Goal: Task Accomplishment & Management: Use online tool/utility

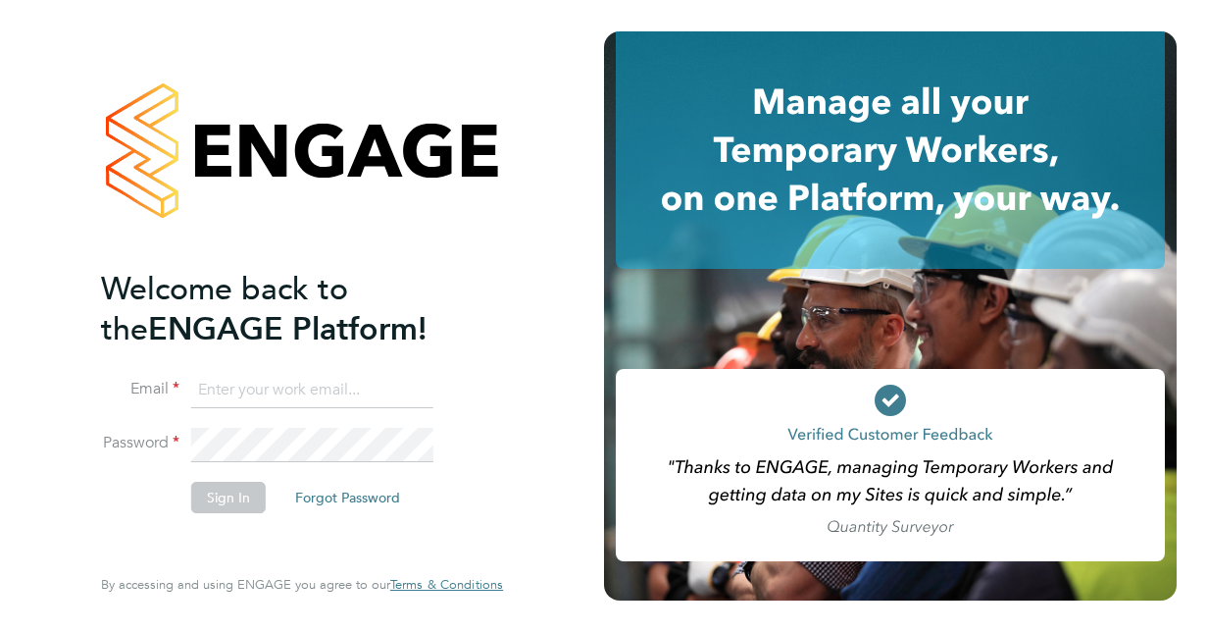
type input "Andrew.Brown2@justice.gov.uk"
click at [196, 493] on button "Sign In" at bounding box center [228, 497] width 75 height 31
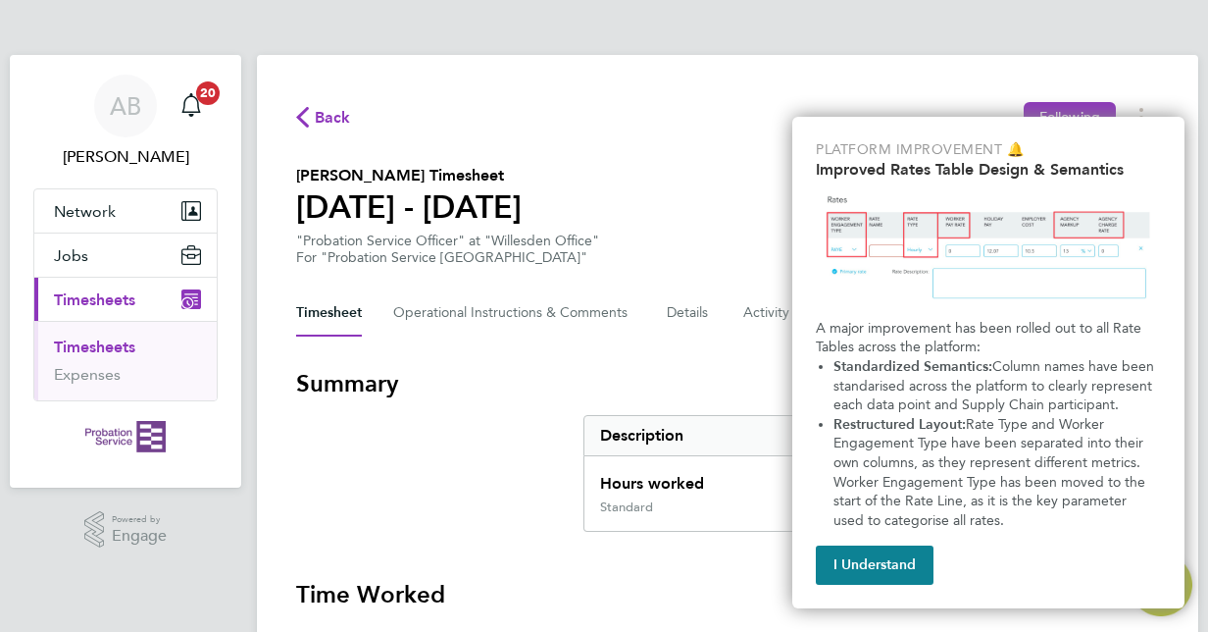
drag, startPoint x: 902, startPoint y: 572, endPoint x: 810, endPoint y: 506, distance: 113.2
click at [901, 573] on button "I Understand" at bounding box center [875, 564] width 118 height 39
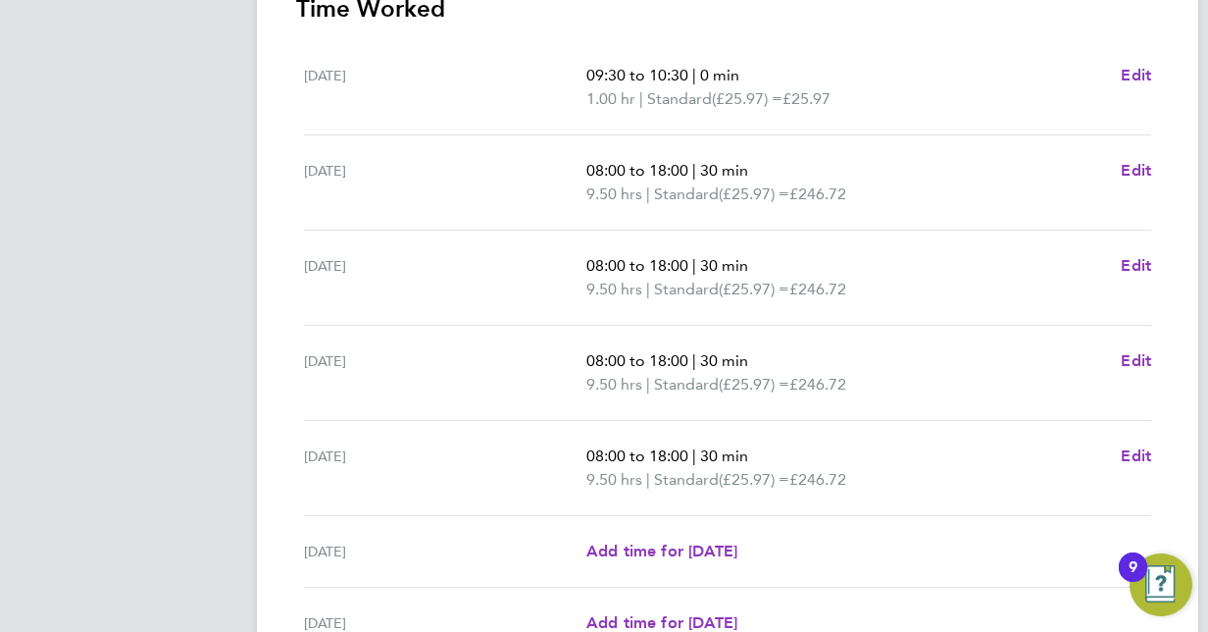
scroll to position [782, 0]
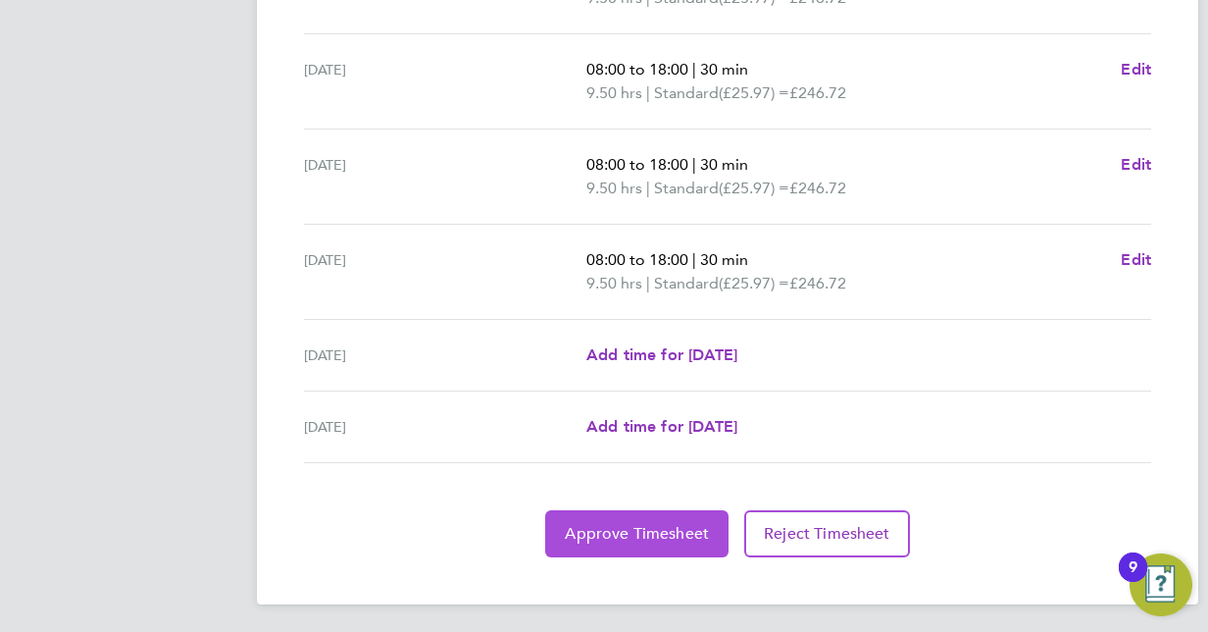
click at [650, 524] on span "Approve Timesheet" at bounding box center [637, 534] width 144 height 20
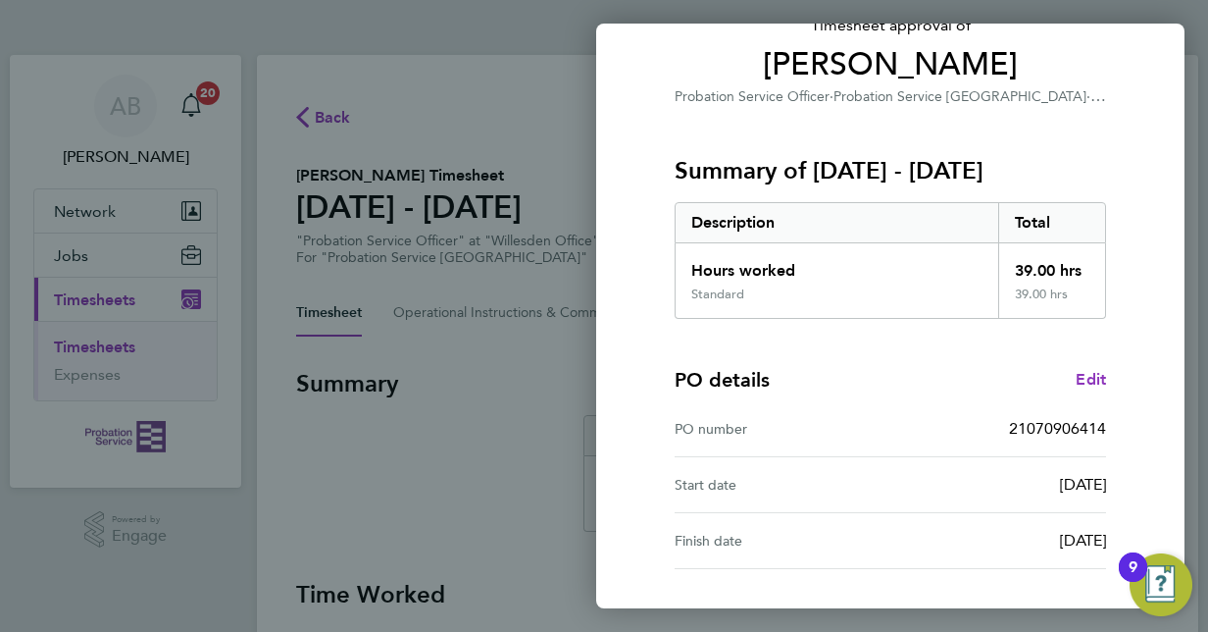
scroll to position [306, 0]
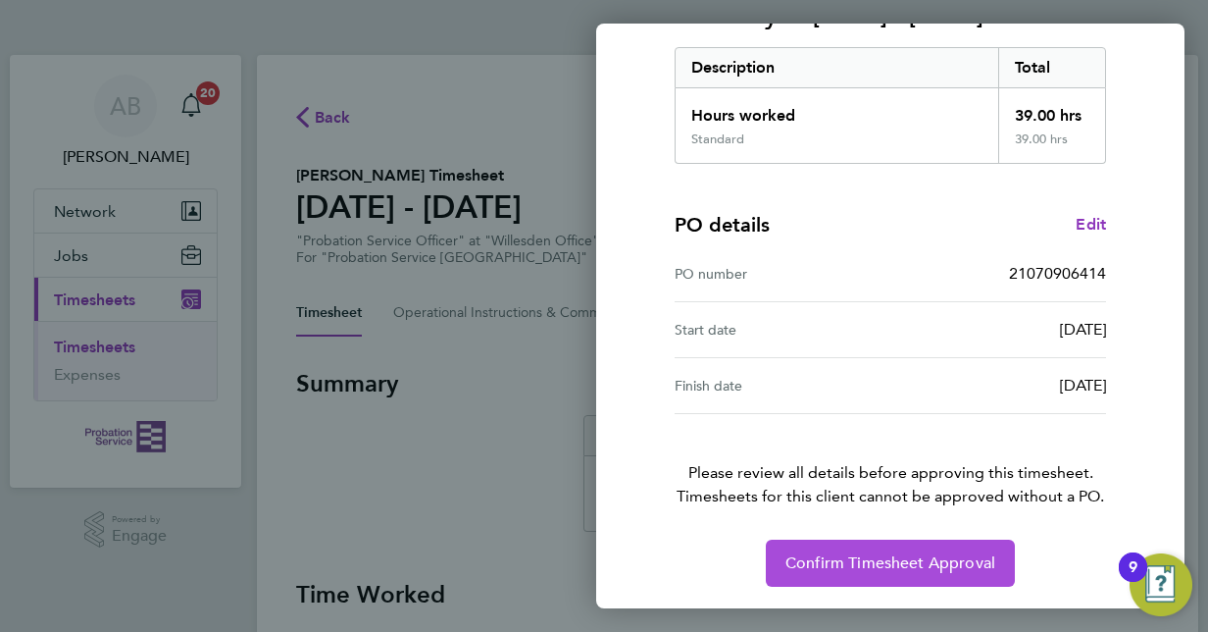
click at [845, 563] on span "Confirm Timesheet Approval" at bounding box center [891, 563] width 210 height 20
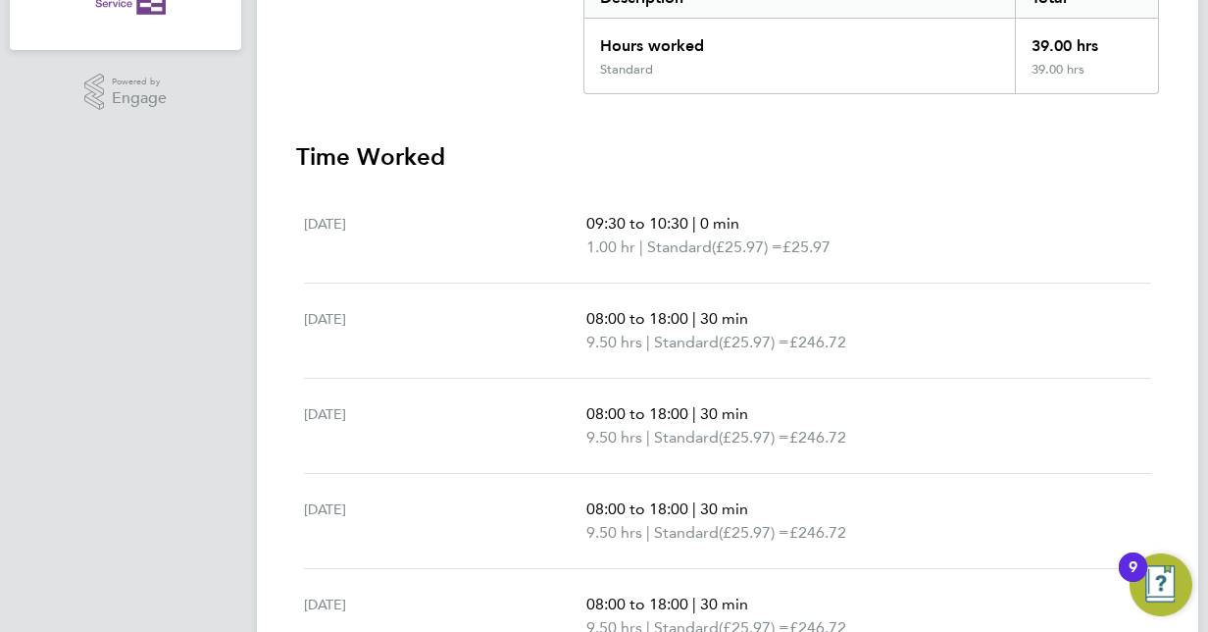
scroll to position [686, 0]
